Goal: Task Accomplishment & Management: Manage account settings

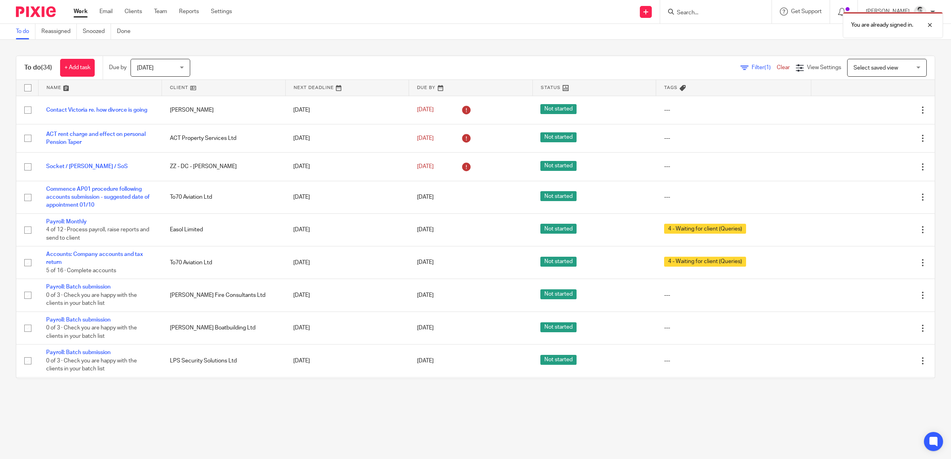
click at [710, 13] on div "You are already signed in." at bounding box center [708, 23] width 467 height 30
drag, startPoint x: 926, startPoint y: 24, endPoint x: 909, endPoint y: 26, distance: 16.8
click at [926, 24] on div at bounding box center [923, 25] width 21 height 10
click at [691, 12] on input "Search" at bounding box center [712, 13] width 72 height 7
click at [693, 13] on input "Search" at bounding box center [712, 13] width 72 height 7
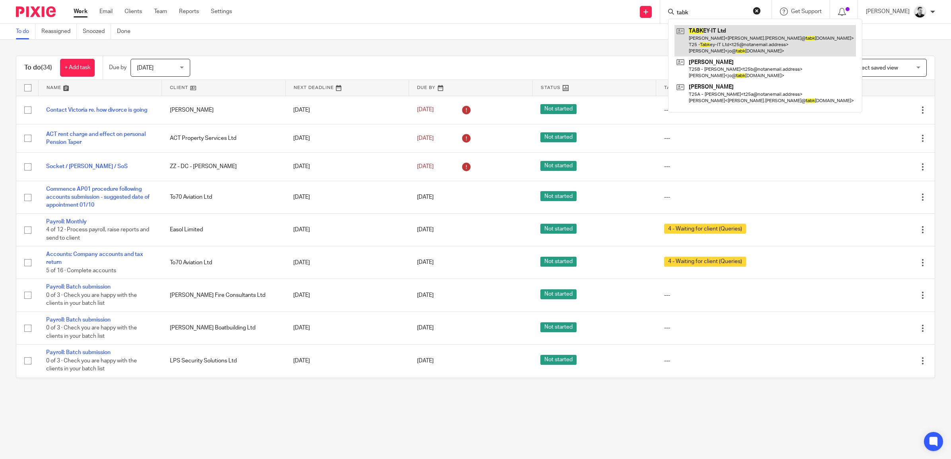
type input "tabk"
click at [701, 31] on link at bounding box center [764, 40] width 181 height 31
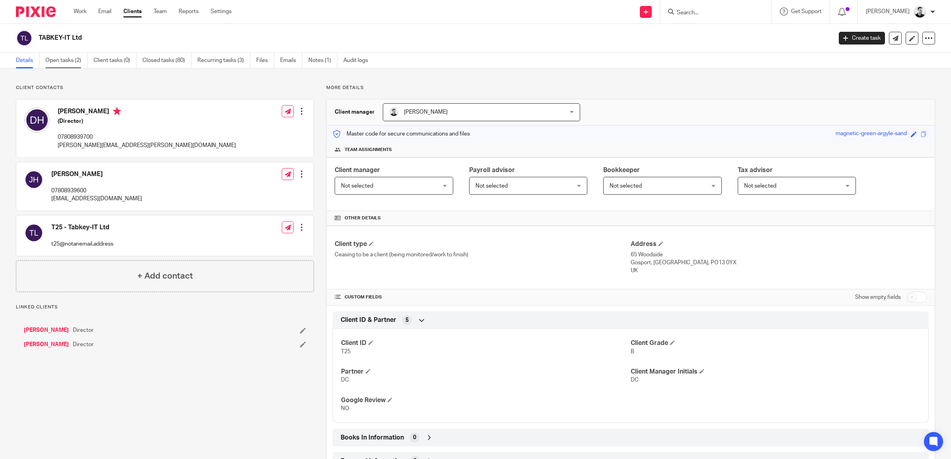
click at [61, 60] on link "Open tasks (2)" at bounding box center [66, 61] width 42 height 16
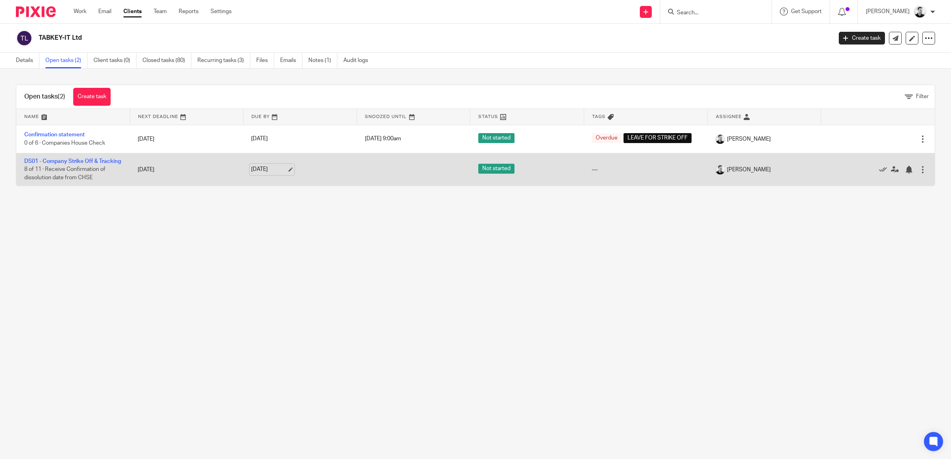
click at [268, 174] on link "29 Sep 2025" at bounding box center [269, 169] width 36 height 8
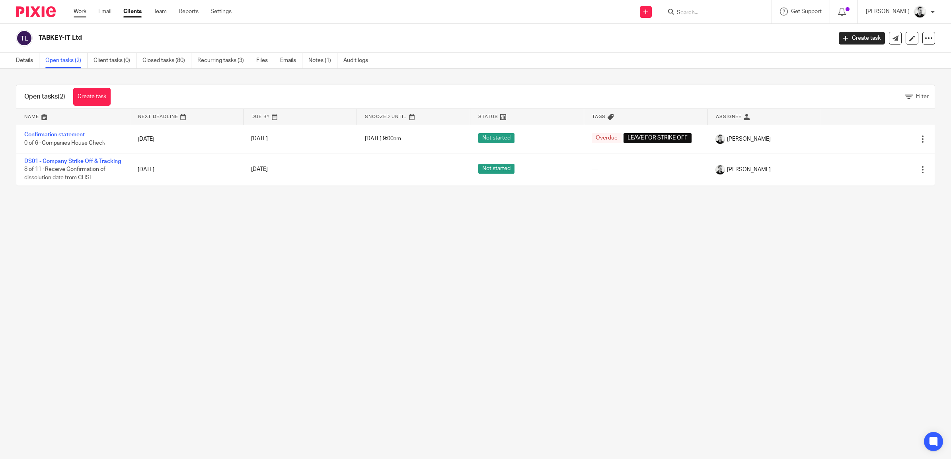
click at [83, 11] on link "Work" at bounding box center [80, 12] width 13 height 8
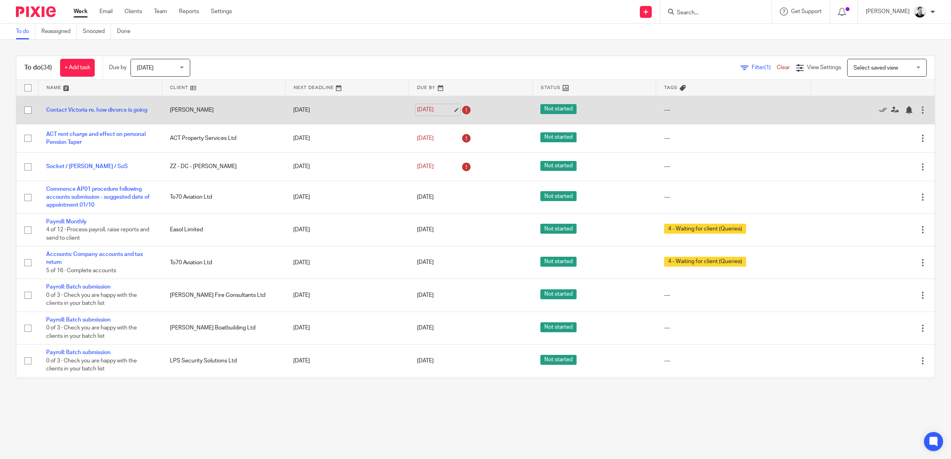
click at [424, 106] on link "[DATE]" at bounding box center [435, 110] width 36 height 8
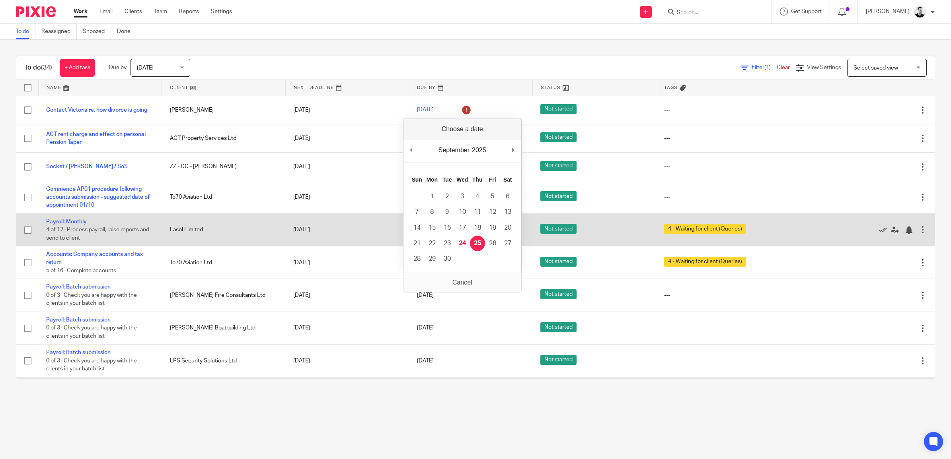
drag, startPoint x: 476, startPoint y: 246, endPoint x: 473, endPoint y: 226, distance: 20.0
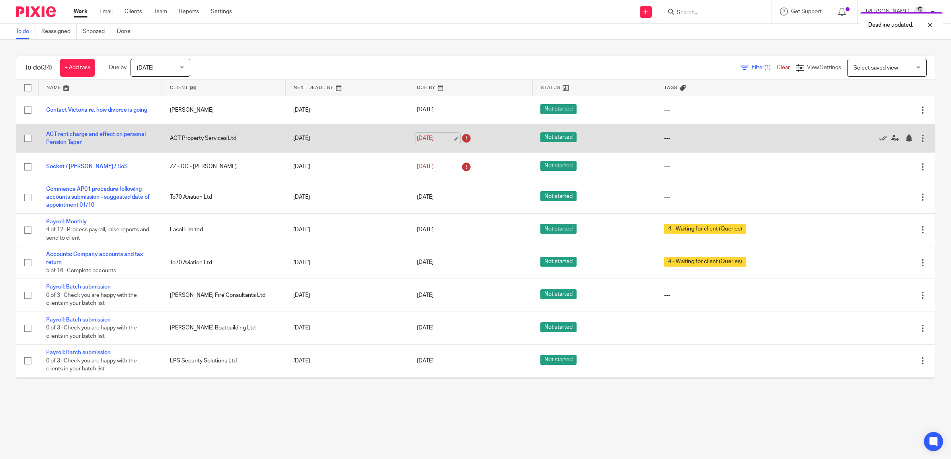
click at [422, 138] on link "[DATE]" at bounding box center [435, 138] width 36 height 8
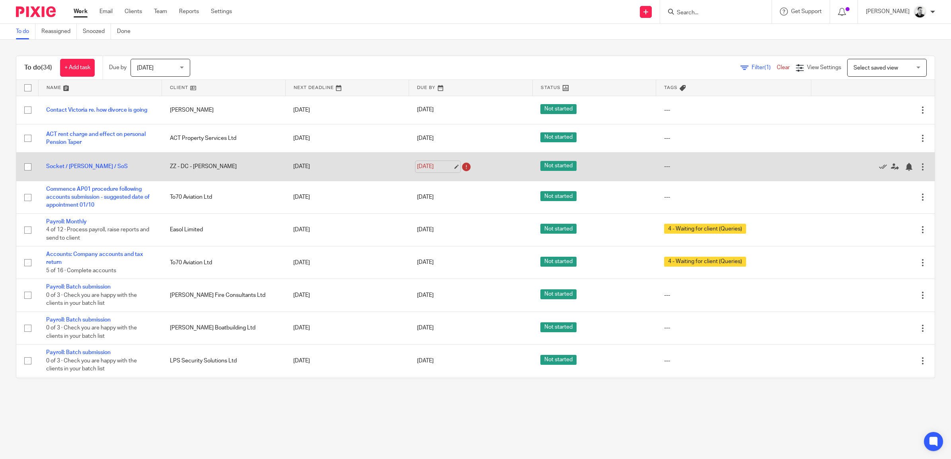
click at [420, 169] on link "[DATE]" at bounding box center [435, 167] width 36 height 8
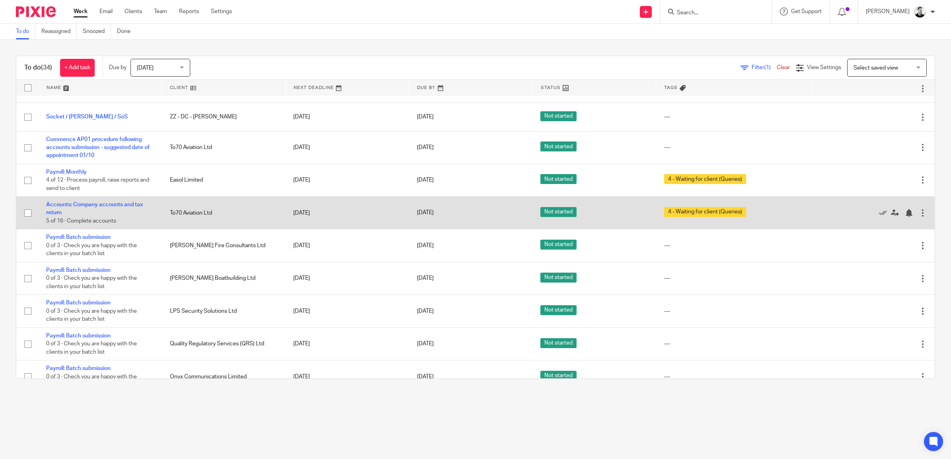
scroll to position [99, 0]
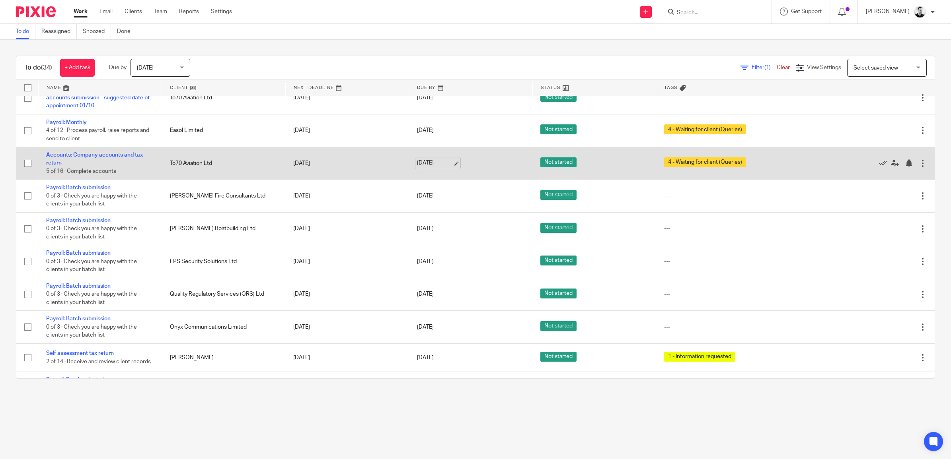
click at [420, 164] on link "[DATE]" at bounding box center [435, 163] width 36 height 8
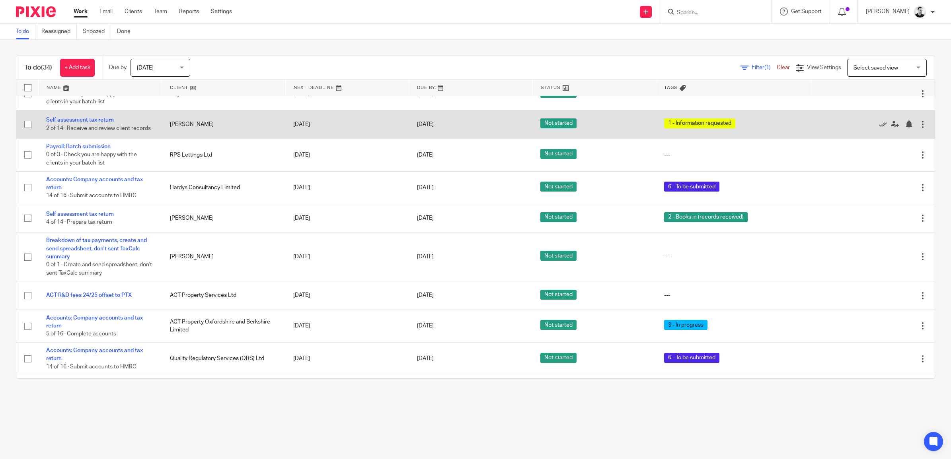
scroll to position [348, 0]
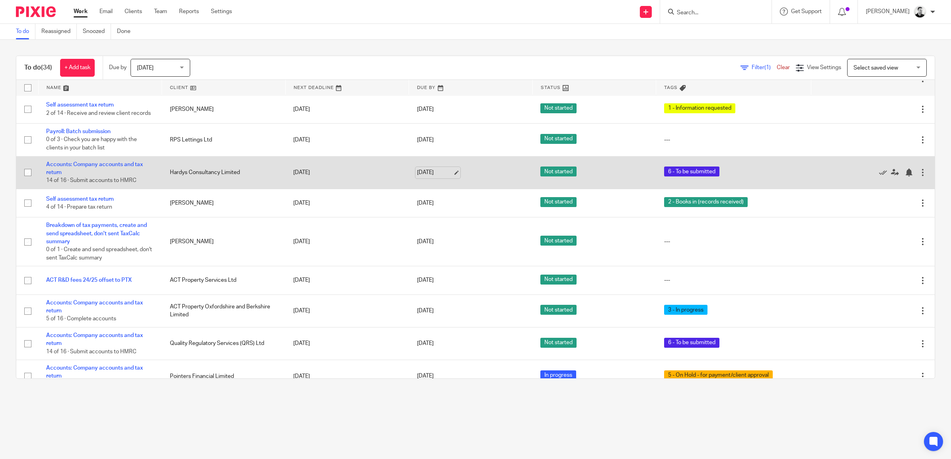
click at [422, 176] on link "[DATE]" at bounding box center [435, 173] width 36 height 8
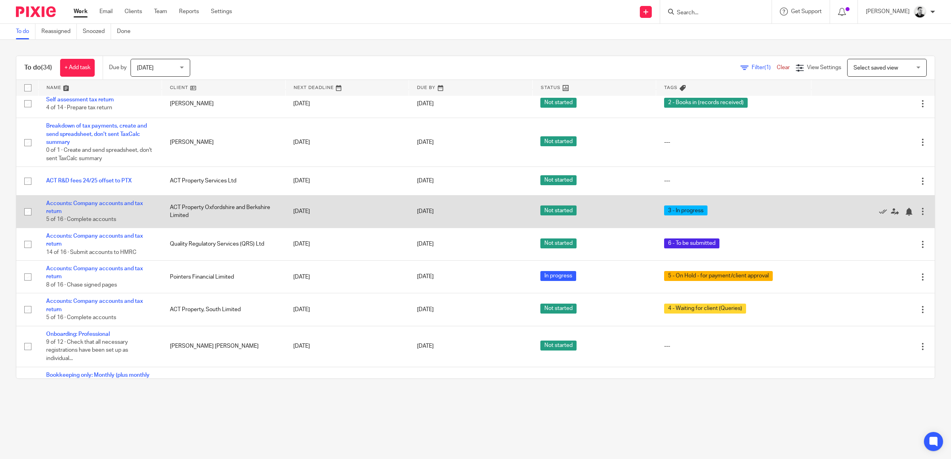
scroll to position [497, 0]
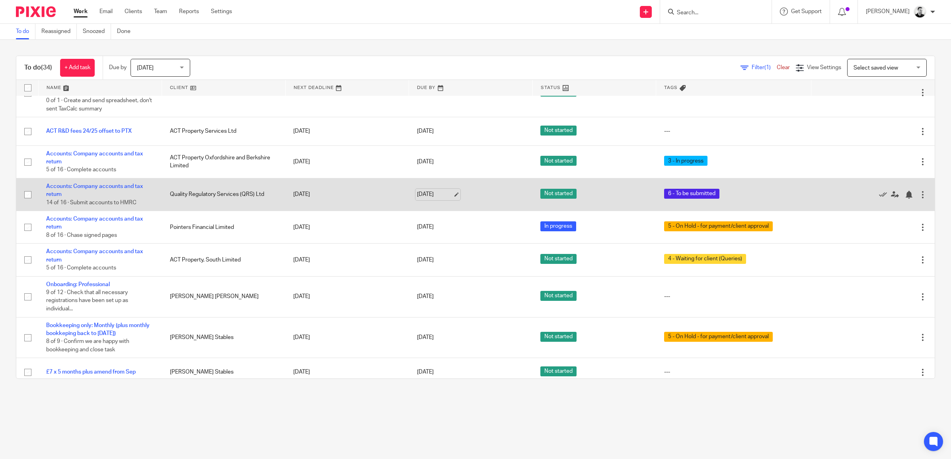
click at [421, 199] on link "[DATE]" at bounding box center [435, 195] width 36 height 8
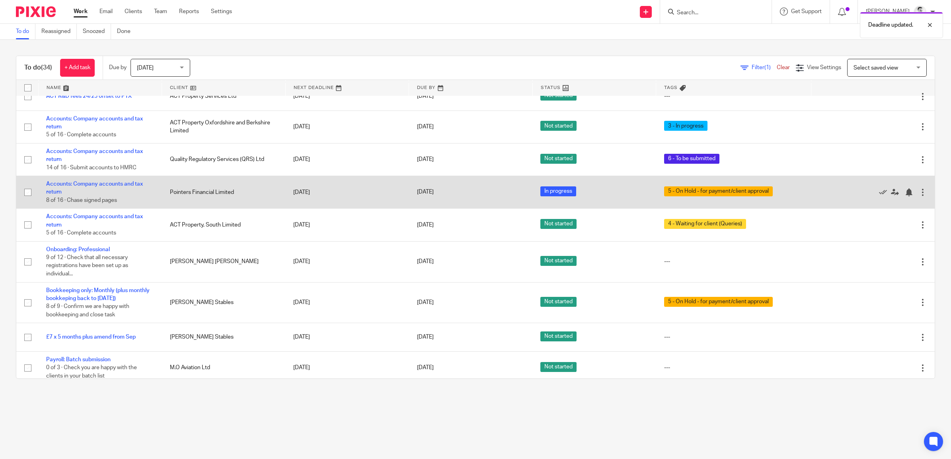
scroll to position [547, 0]
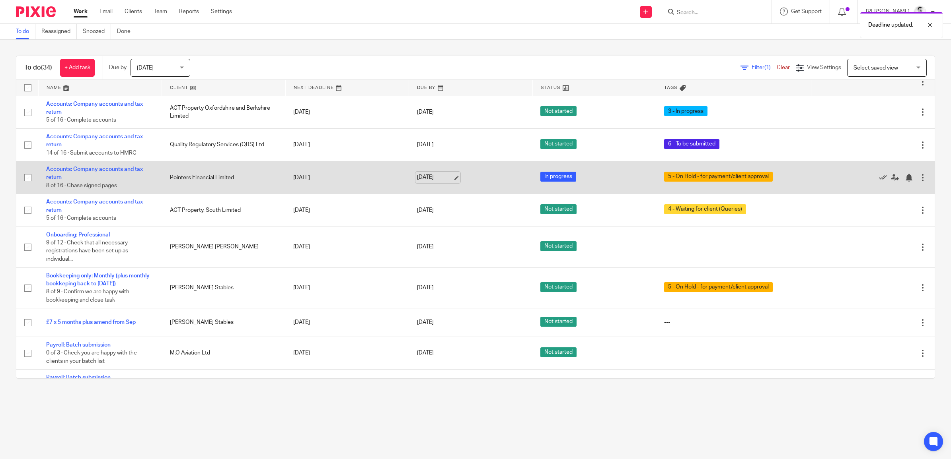
click at [426, 182] on link "[DATE]" at bounding box center [435, 177] width 36 height 8
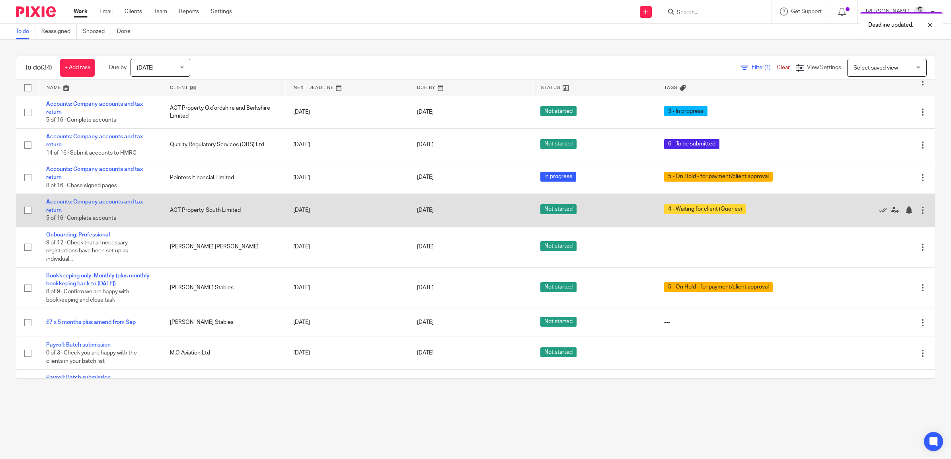
scroll to position [597, 0]
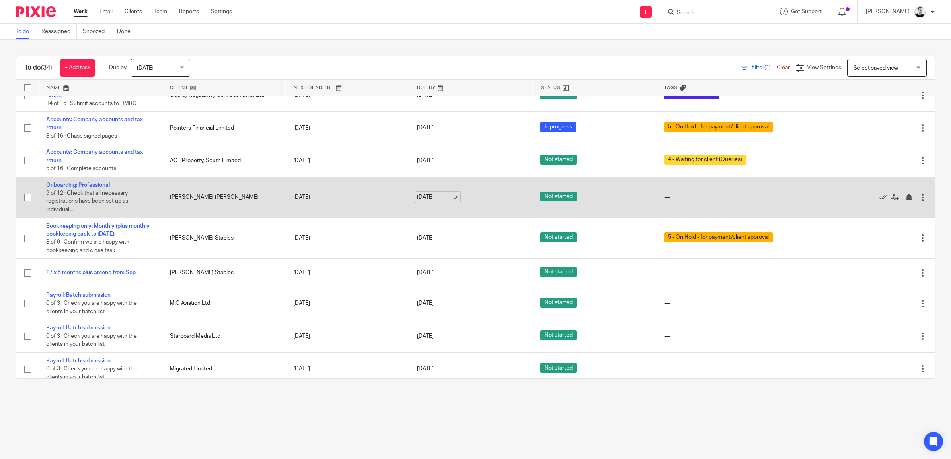
click at [430, 200] on link "[DATE]" at bounding box center [435, 197] width 36 height 8
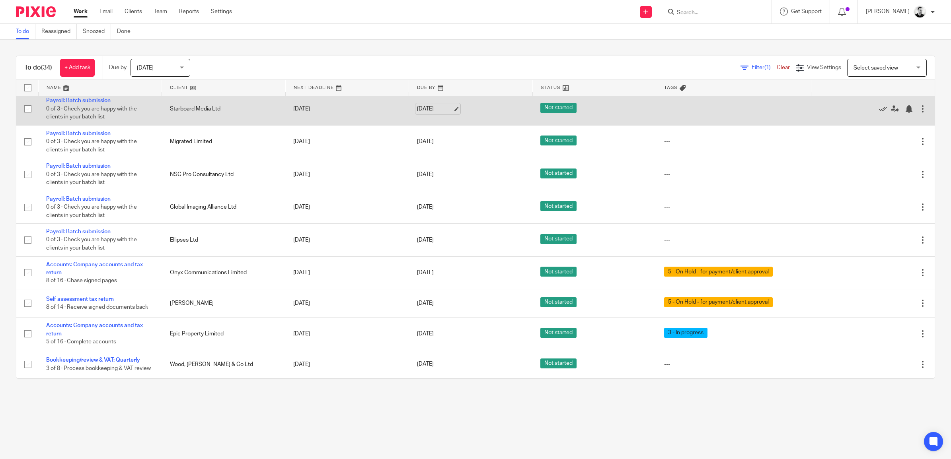
scroll to position [832, 0]
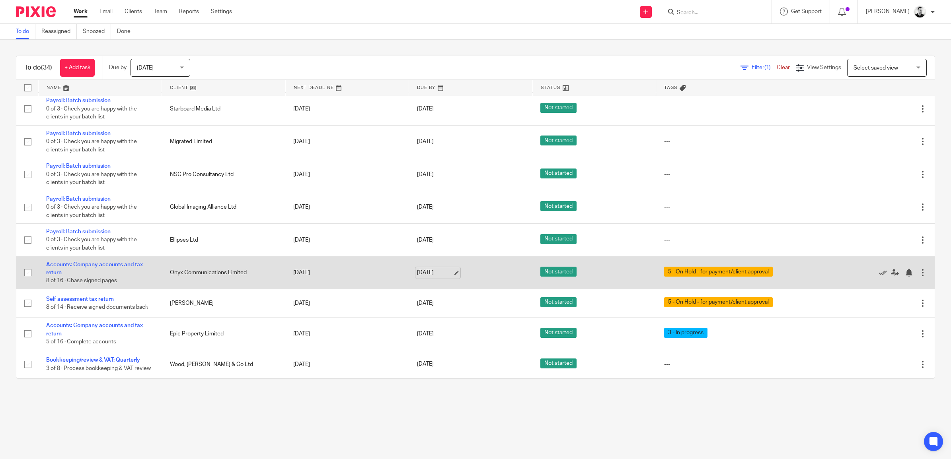
click at [424, 269] on link "[DATE]" at bounding box center [435, 273] width 36 height 8
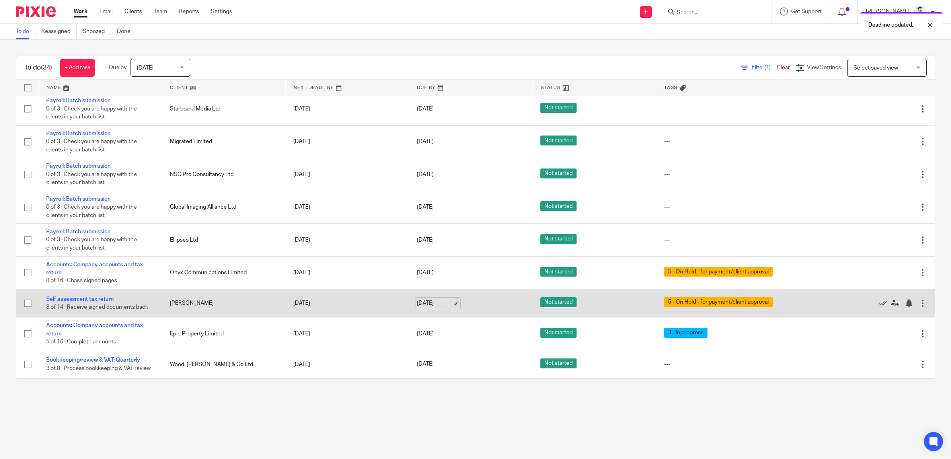
click at [422, 301] on link "[DATE]" at bounding box center [435, 303] width 36 height 8
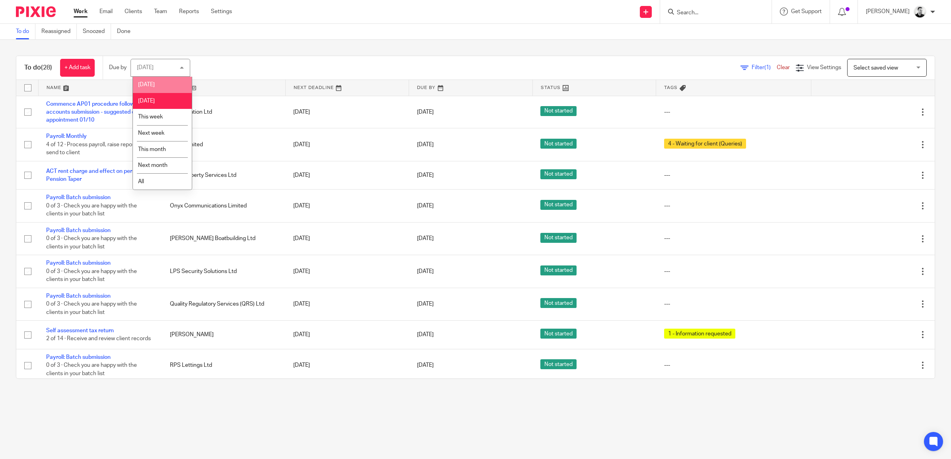
click at [148, 84] on span "[DATE]" at bounding box center [146, 85] width 17 height 6
